Goal: Task Accomplishment & Management: Manage account settings

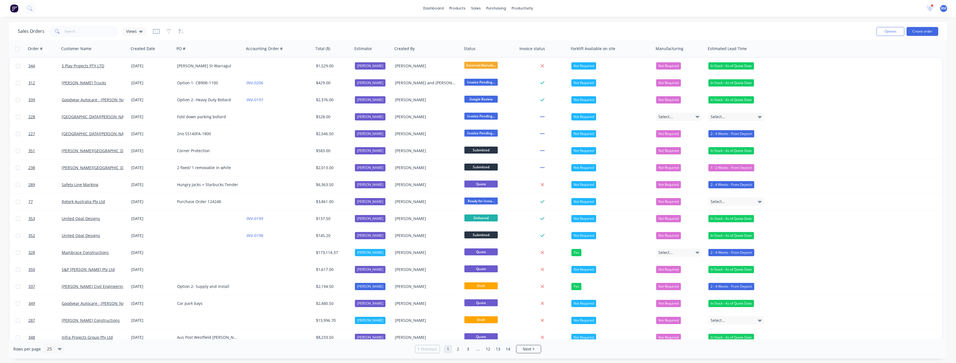
click at [220, 30] on div "Sales Orders Views" at bounding box center [445, 31] width 855 height 14
click at [70, 33] on input "text" at bounding box center [92, 31] width 54 height 11
type input "mainbrace"
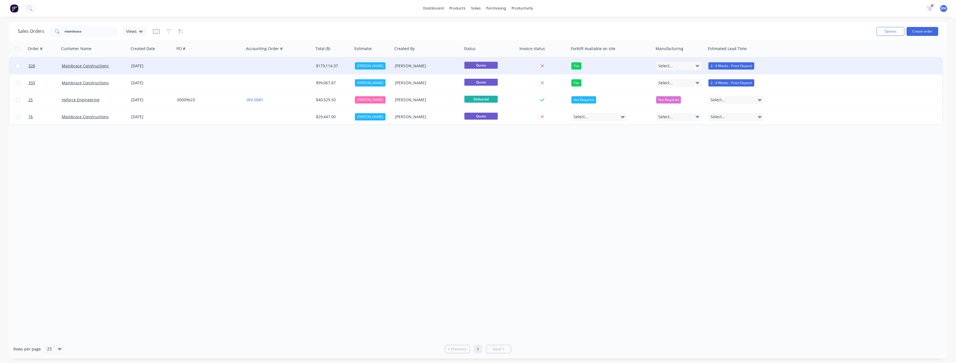
click at [182, 67] on div at bounding box center [210, 66] width 70 height 17
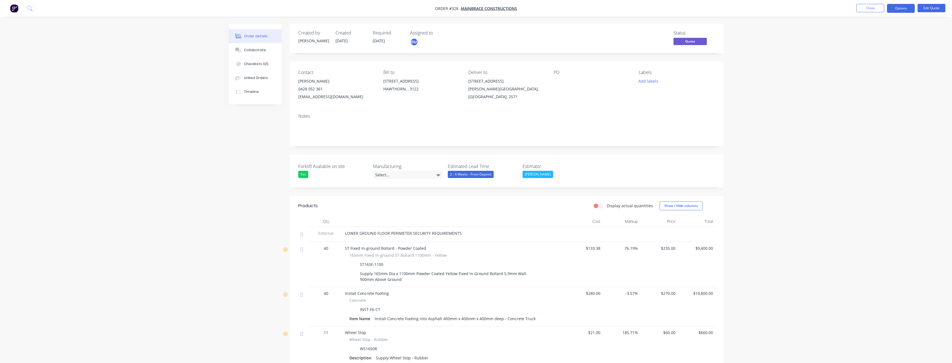
click at [451, 102] on div "Contact [PERSON_NAME] [PHONE_NUMBER] [EMAIL_ADDRESS][DOMAIN_NAME] Bill to [STRE…" at bounding box center [507, 85] width 434 height 48
click at [605, 118] on div "Notes" at bounding box center [506, 115] width 417 height 5
click at [932, 5] on button "Edit Quote" at bounding box center [932, 8] width 28 height 8
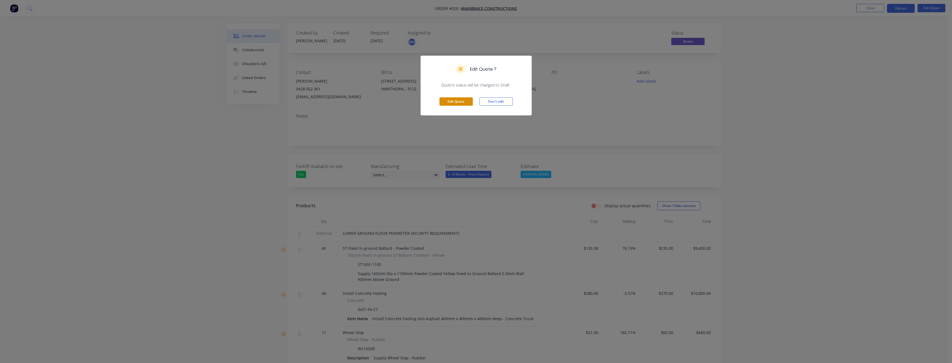
click at [458, 98] on button "Edit Quote" at bounding box center [456, 101] width 33 height 8
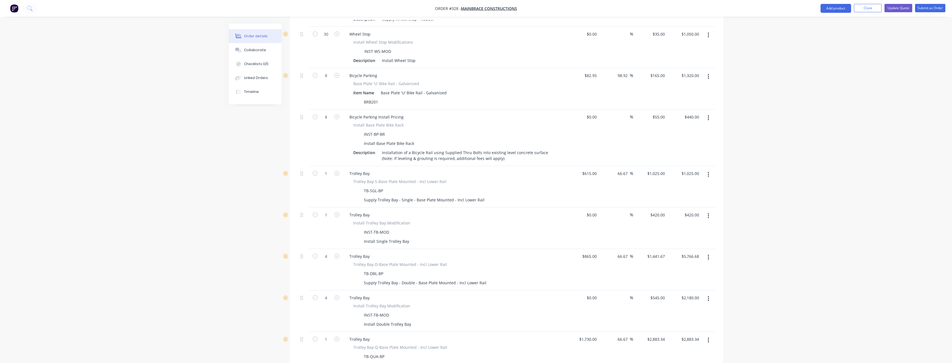
scroll to position [945, 0]
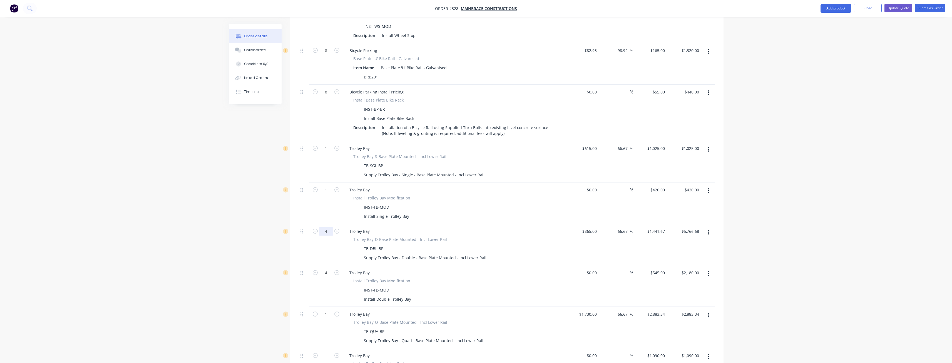
click at [330, 227] on input "4" at bounding box center [326, 231] width 14 height 8
type input "6"
type input "$8,650.02"
click at [329, 269] on input "4" at bounding box center [326, 273] width 14 height 8
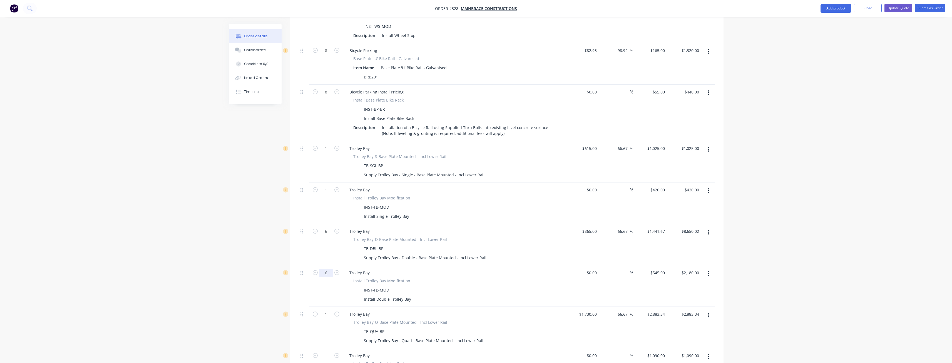
type input "6"
type input "$3,270.00"
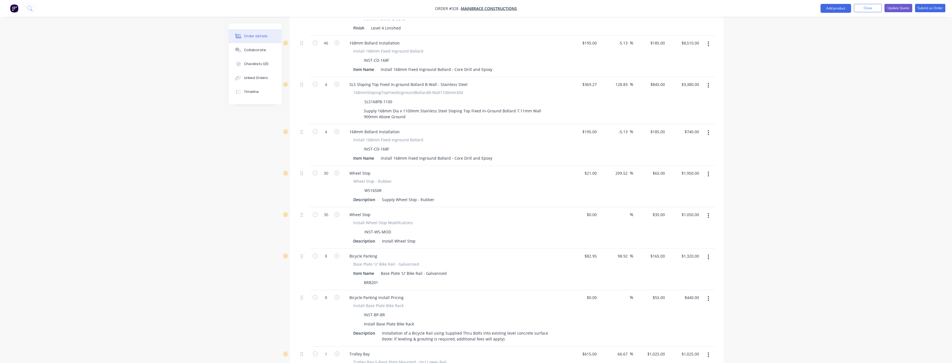
scroll to position [723, 0]
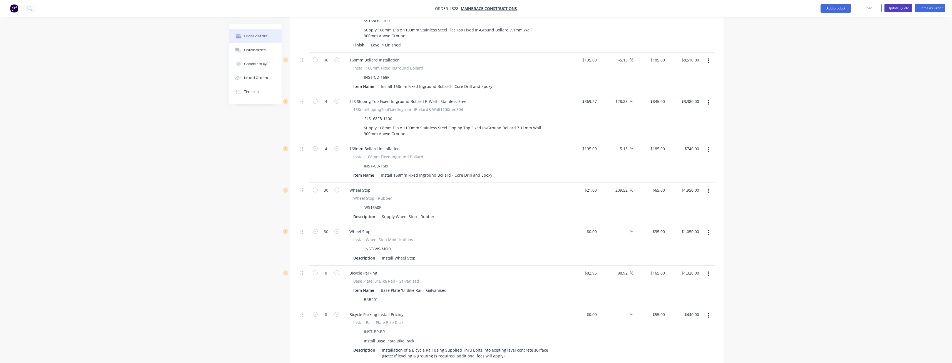
click at [897, 6] on button "Update Quote" at bounding box center [899, 8] width 28 height 8
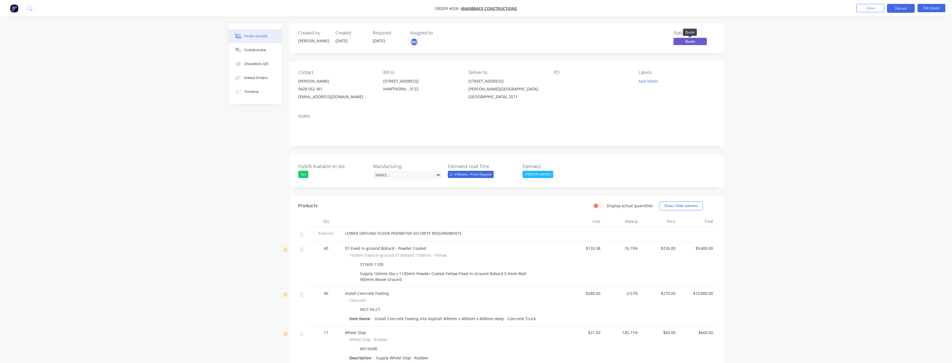
click at [688, 41] on span "Quote" at bounding box center [690, 41] width 33 height 7
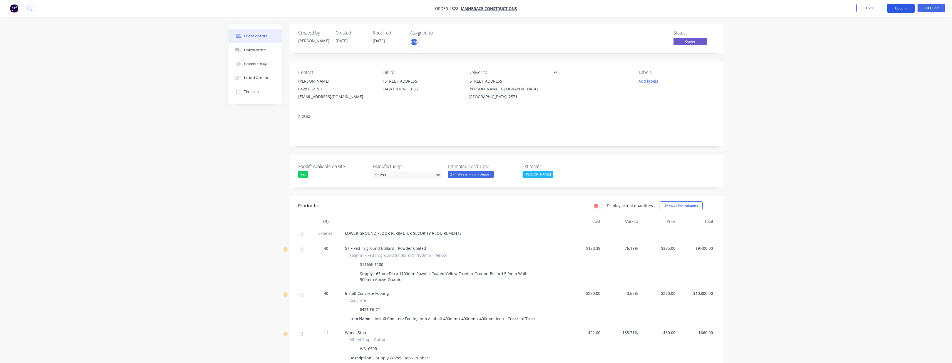
click at [898, 6] on button "Options" at bounding box center [901, 8] width 28 height 9
click at [865, 32] on div "Quote" at bounding box center [884, 34] width 51 height 8
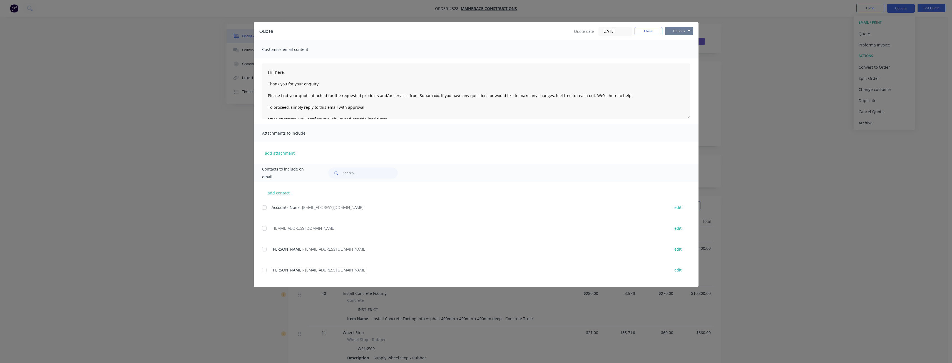
click at [679, 30] on button "Options" at bounding box center [679, 31] width 28 height 8
click at [678, 39] on button "Preview" at bounding box center [683, 40] width 36 height 9
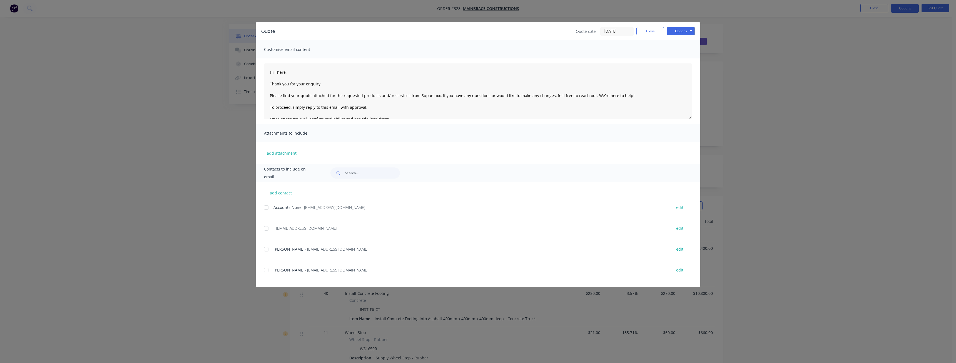
type textarea "Hi There, Thank you for your enquiry. Please find your quote attached for the r…"
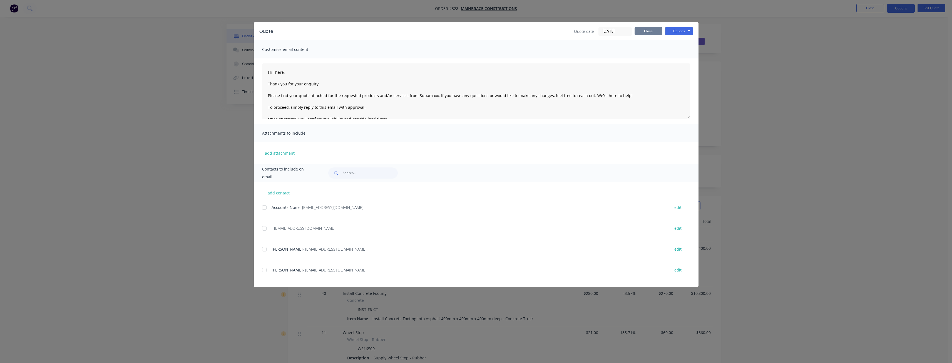
click at [648, 31] on button "Close" at bounding box center [649, 31] width 28 height 8
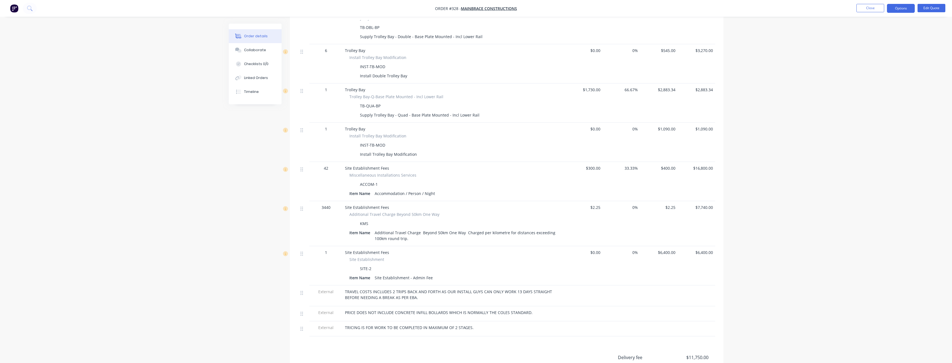
scroll to position [1190, 0]
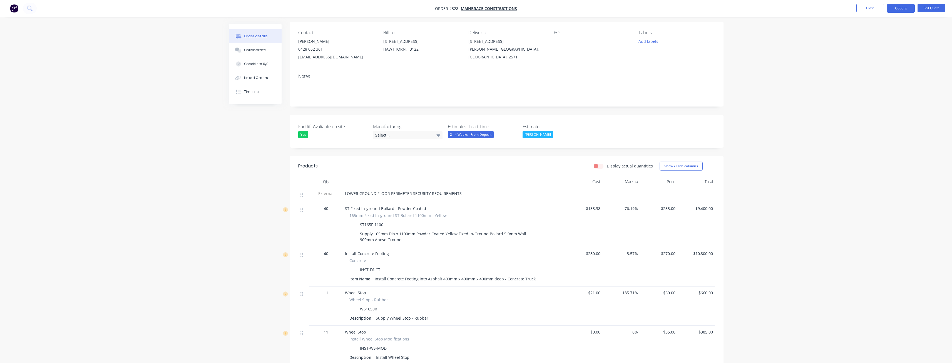
scroll to position [0, 0]
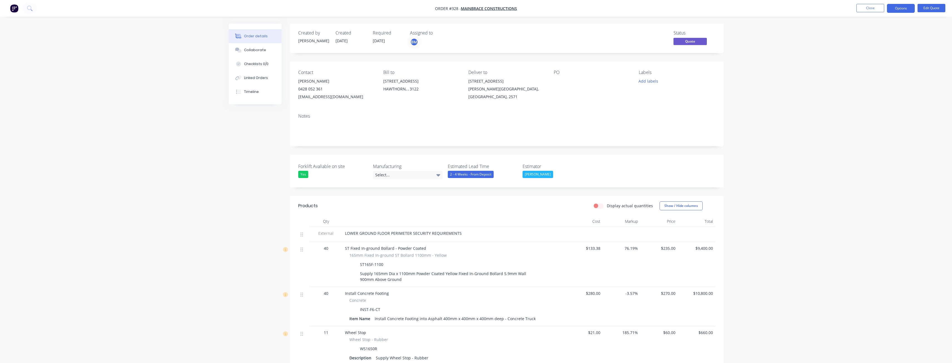
drag, startPoint x: 347, startPoint y: 96, endPoint x: 297, endPoint y: 99, distance: 50.5
click at [297, 99] on div "Contact [PERSON_NAME] [PHONE_NUMBER] [EMAIL_ADDRESS][DOMAIN_NAME] Bill to [STRE…" at bounding box center [507, 85] width 434 height 48
copy div "[EMAIL_ADDRESS][DOMAIN_NAME]"
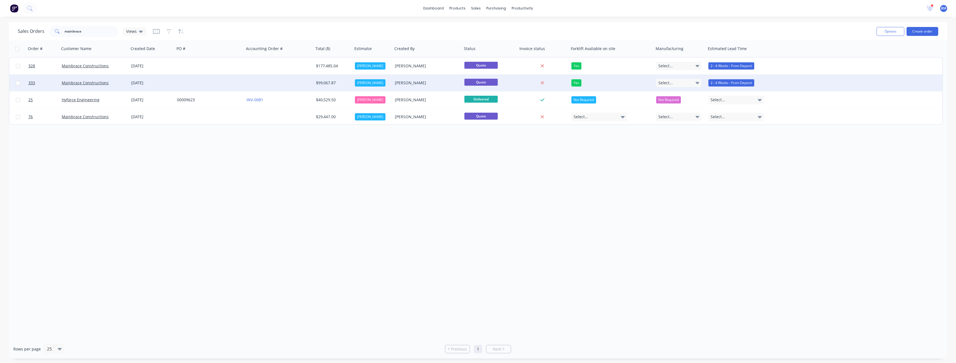
click at [325, 81] on div "$99,067.87" at bounding box center [332, 83] width 33 height 6
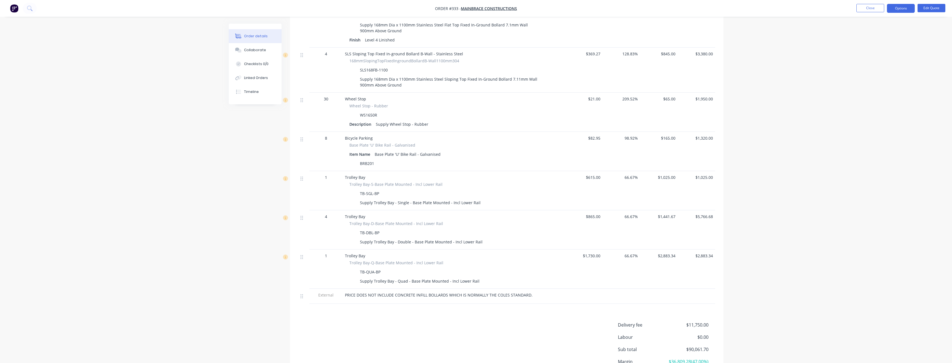
scroll to position [473, 0]
click at [331, 215] on div "4" at bounding box center [326, 215] width 29 height 6
click at [935, 7] on button "Edit Quote" at bounding box center [932, 8] width 28 height 8
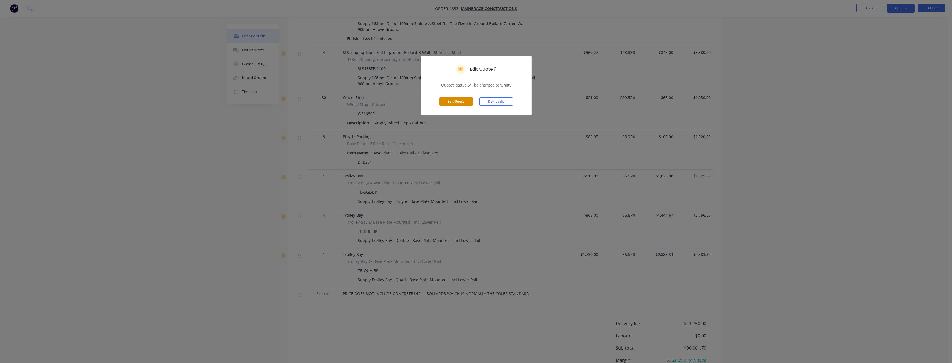
click at [446, 98] on button "Edit Quote" at bounding box center [456, 101] width 33 height 8
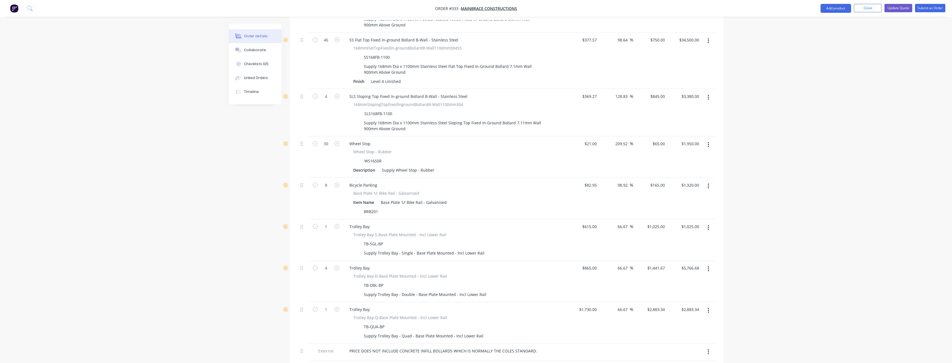
scroll to position [528, 0]
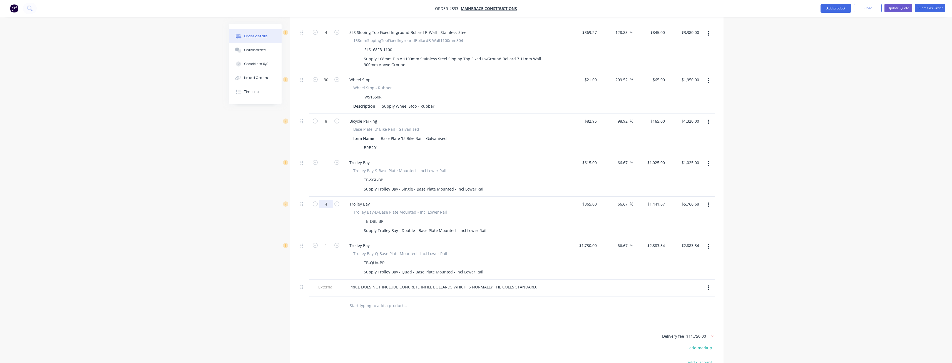
click at [329, 200] on input "4" at bounding box center [326, 204] width 14 height 8
type input "6"
type input "$8,650.02"
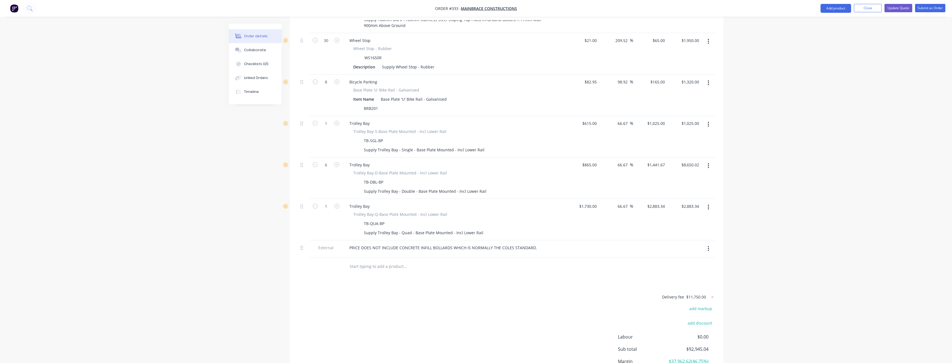
scroll to position [610, 0]
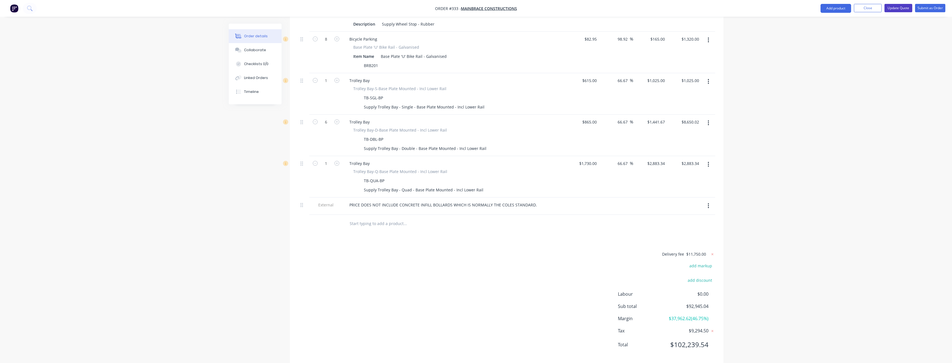
click at [896, 6] on button "Update Quote" at bounding box center [899, 8] width 28 height 8
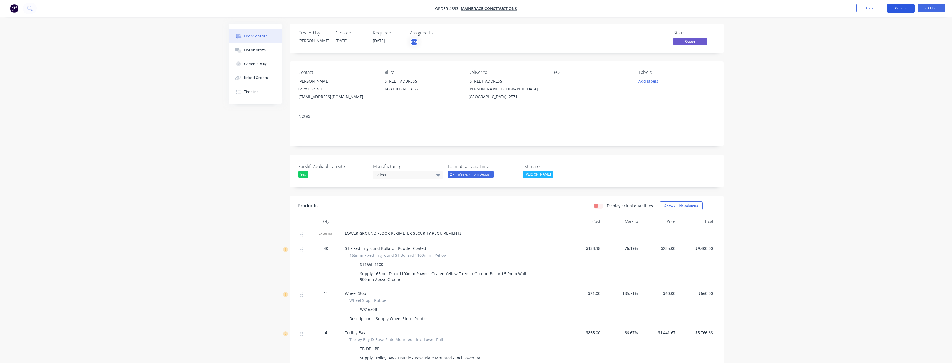
click at [897, 8] on button "Options" at bounding box center [901, 8] width 28 height 9
click at [868, 32] on div "Quote" at bounding box center [884, 34] width 51 height 8
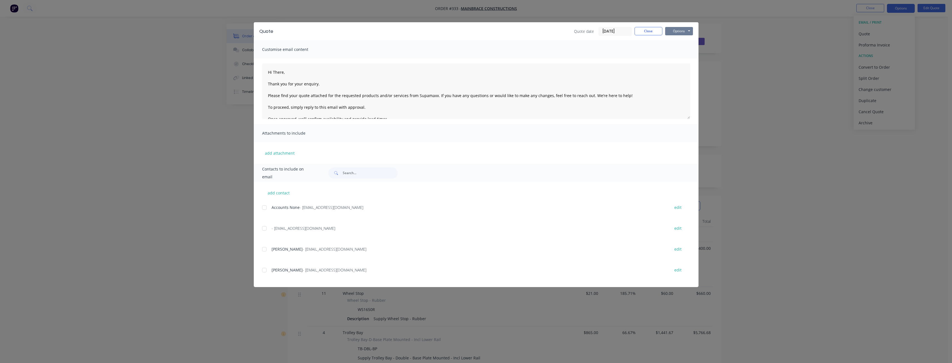
click at [675, 33] on button "Options" at bounding box center [679, 31] width 28 height 8
click at [678, 42] on button "Preview" at bounding box center [683, 40] width 36 height 9
type textarea "Hi There, Thank you for your enquiry. Please find your quote attached for the r…"
click at [647, 30] on button "Close" at bounding box center [649, 31] width 28 height 8
